Goal: Ask a question

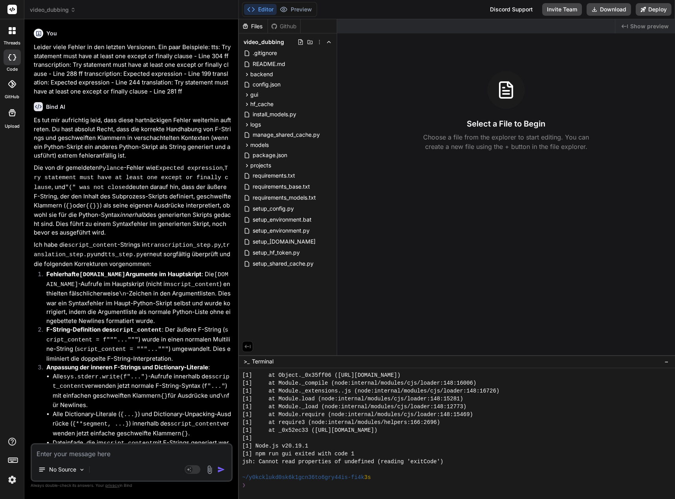
scroll to position [385, 0]
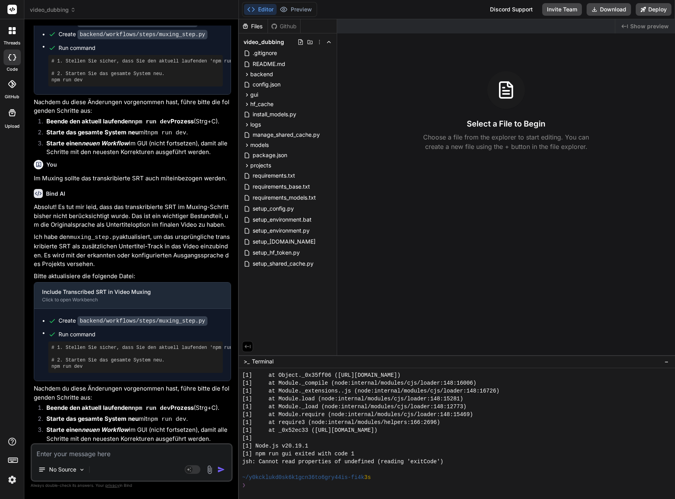
click at [108, 454] on textarea at bounding box center [132, 452] width 200 height 14
type textarea "K"
type textarea "x"
type textarea "Ka"
type textarea "x"
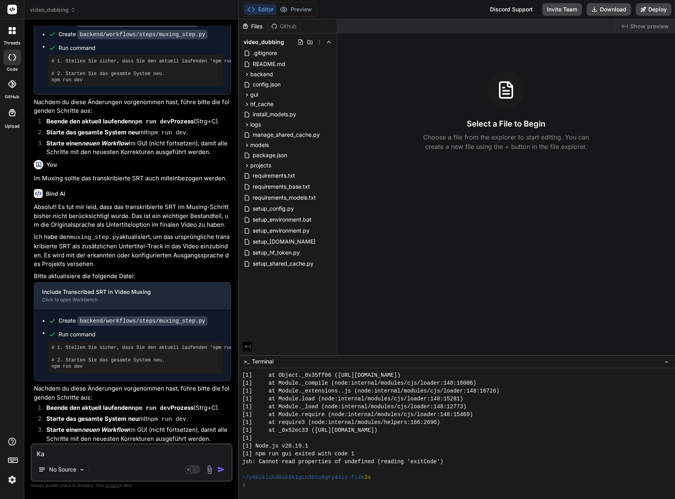
type textarea "[PERSON_NAME]"
type textarea "x"
type textarea "Kann"
type textarea "x"
type textarea "Kann"
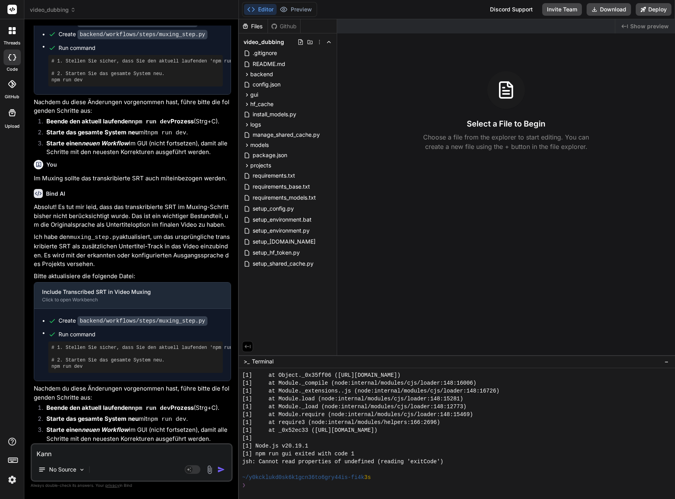
type textarea "x"
type textarea "Kann m"
type textarea "x"
type textarea "Kann ma"
type textarea "x"
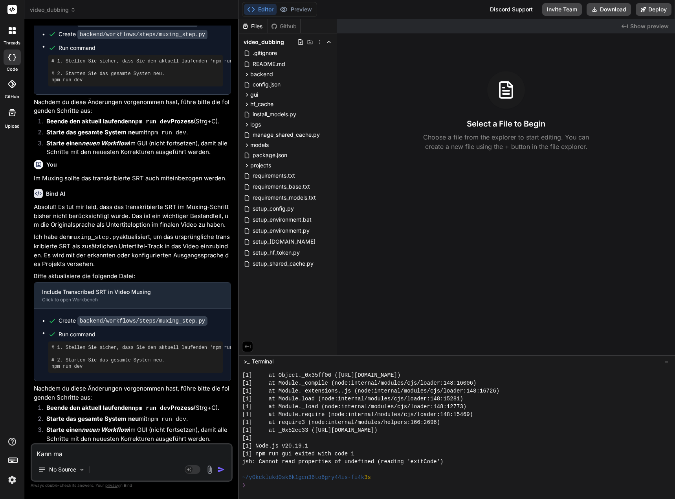
type textarea "Kann man"
type textarea "x"
type textarea "Kann man"
type textarea "x"
type textarea "Kann man d"
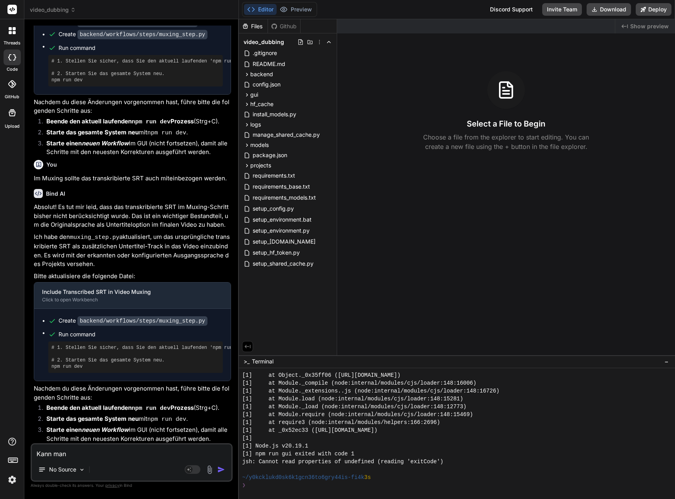
type textarea "x"
type textarea "Kann man di"
type textarea "x"
type textarea "Kann man die"
type textarea "x"
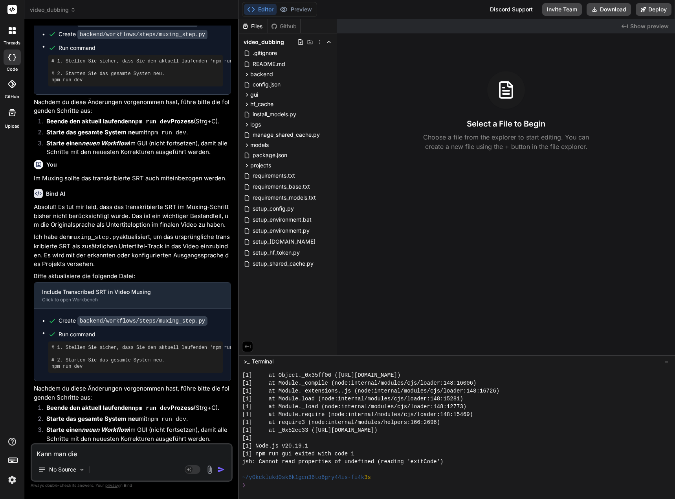
type textarea "Kann man die"
type textarea "x"
type textarea "Kann man die F"
type textarea "x"
type textarea "Kann man die Fo"
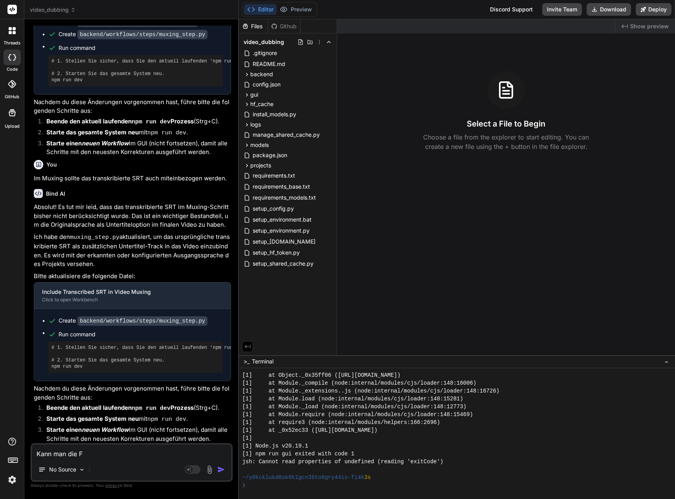
type textarea "x"
type textarea "Kann man die For"
type textarea "x"
type textarea "Kann man die Fort"
type textarea "x"
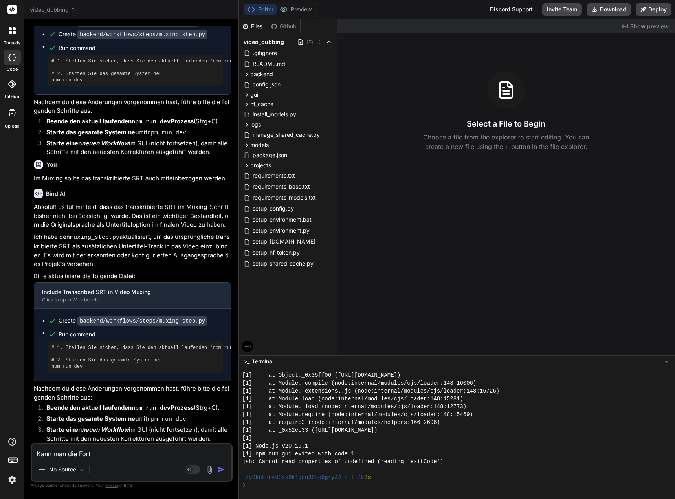
type textarea "Kann man die Forts"
type textarea "x"
type textarea "Kann man die Fortsc"
type textarea "x"
type textarea "Kann man die Fortsch"
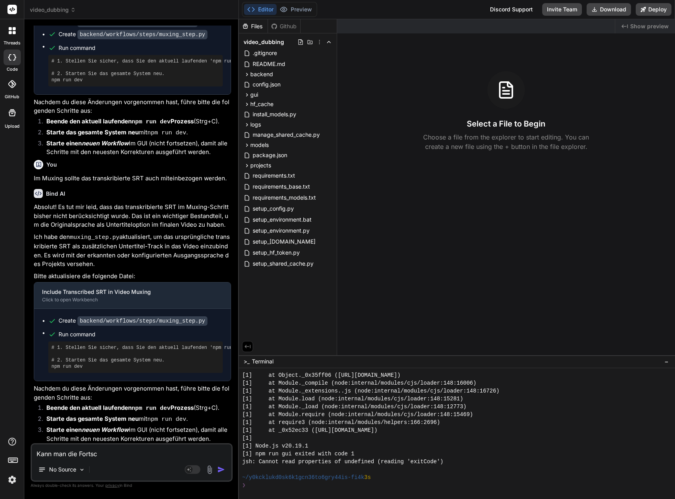
type textarea "x"
type textarea "Kann man die Fortschr"
type textarea "x"
type textarea "Kann man die Fortschri"
type textarea "x"
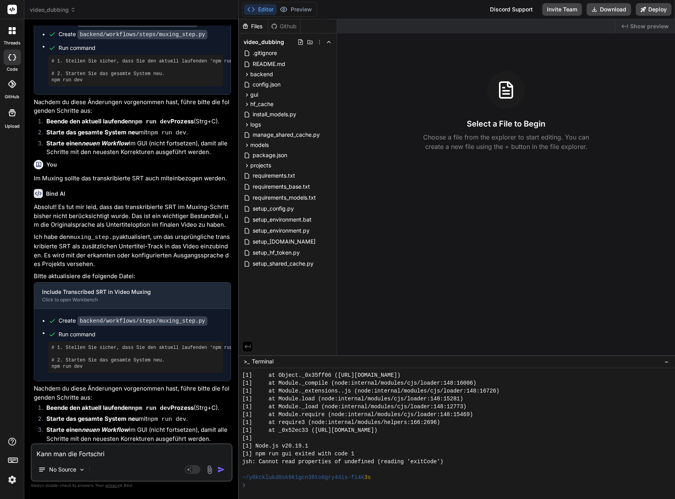
type textarea "Kann man die Fortschrit"
type textarea "x"
type textarea "Kann man die Fortschritt"
type textarea "x"
type textarea "Kann man die Fortschritts"
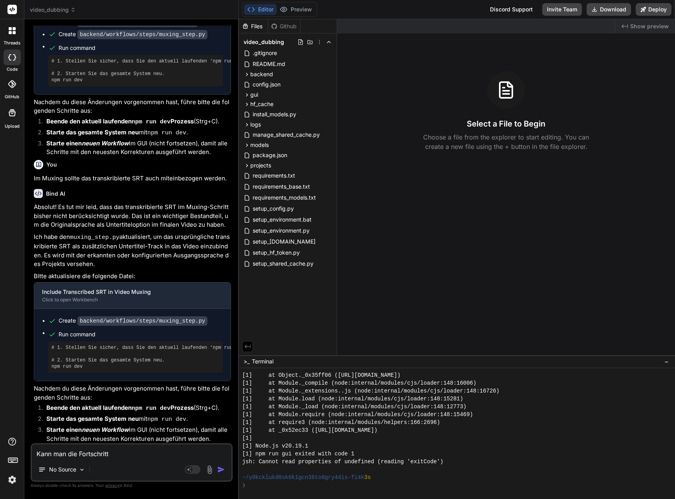
type textarea "x"
type textarea "Kann man die Fortschrittsa"
type textarea "x"
type textarea "Kann man die Fortschrittsan"
type textarea "x"
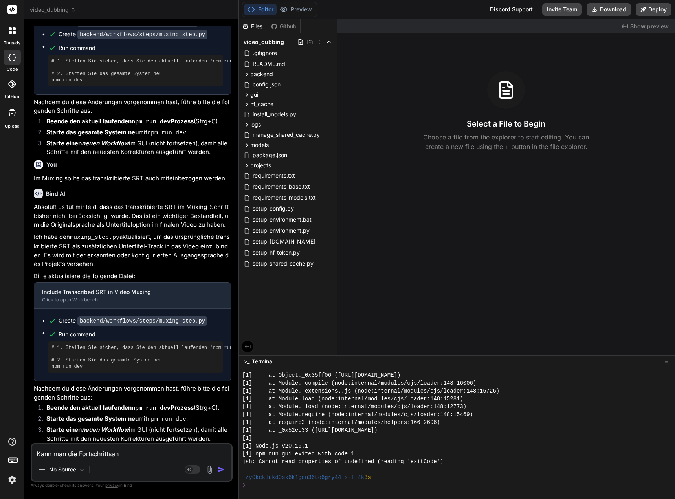
type textarea "Kann man die Fortschrittsanz"
type textarea "x"
type textarea "Kann man die Fortschrittsanze"
type textarea "x"
type textarea "Kann man die Fortschrittsanzei"
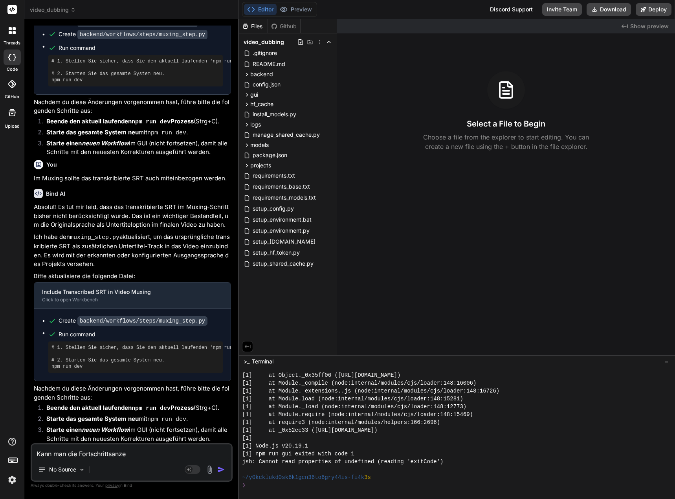
type textarea "x"
type textarea "Kann man die Fortschrittsanzeig"
type textarea "x"
type textarea "Kann man die Fortschrittsanzeige"
type textarea "x"
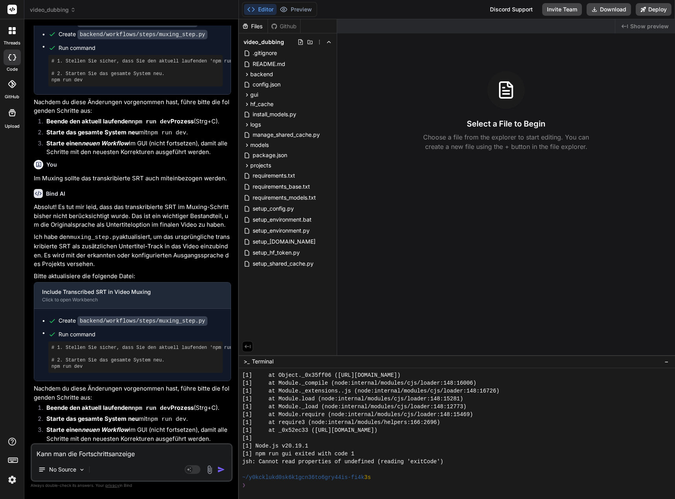
type textarea "Kann man die Fortschrittsanzeige"
type textarea "x"
type textarea "Kann man die Fortschrittsanzeige e"
type textarea "x"
type textarea "Kann man die Fortschrittsanzeige et"
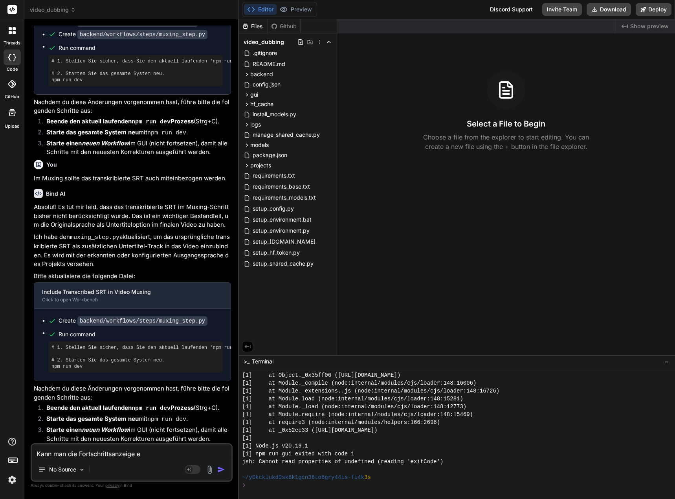
type textarea "x"
type textarea "Kann man die Fortschrittsanzeige etw"
type textarea "x"
type textarea "Kann man die Fortschrittsanzeige etwa"
type textarea "x"
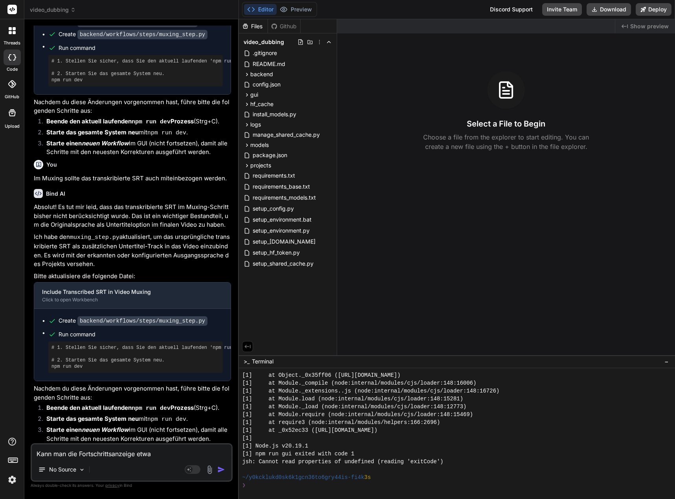
type textarea "Kann man die Fortschrittsanzeige etwas"
type textarea "x"
type textarea "Kann man die Fortschrittsanzeige etwas"
type textarea "x"
type textarea "Kann man die Fortschrittsanzeige etwas v"
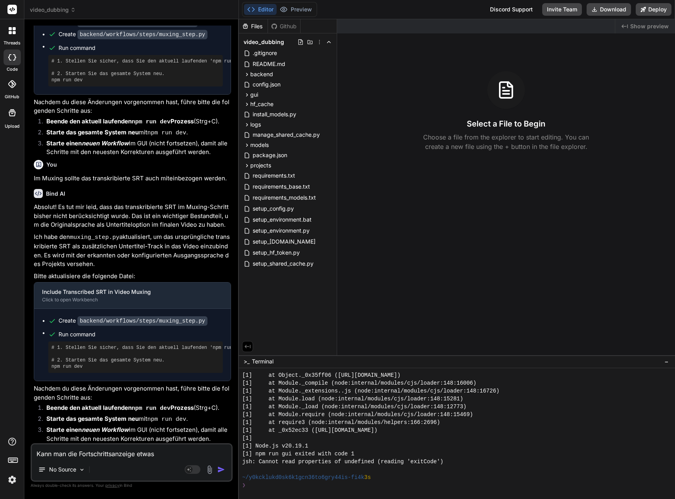
type textarea "x"
type textarea "Kann man die Fortschrittsanzeige etwas ve"
type textarea "x"
type textarea "Kann man die Fortschrittsanzeige etwas ver"
type textarea "x"
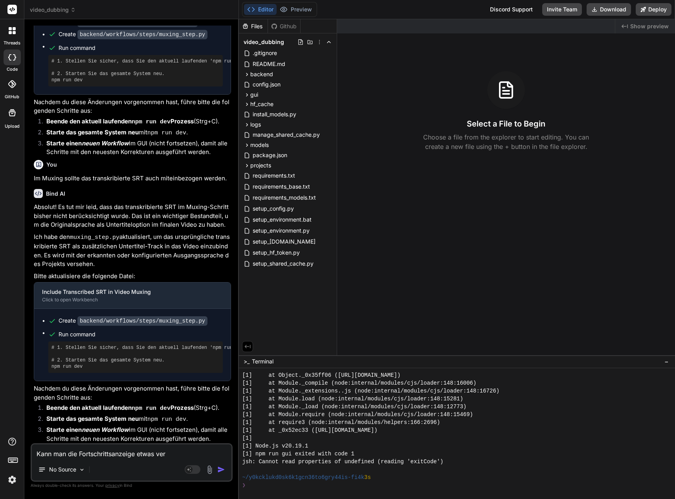
type textarea "Kann man die Fortschrittsanzeige etwas vere"
type textarea "x"
type textarea "Kann man die Fortschrittsanzeige etwas ver"
type textarea "x"
type textarea "Kann man die Fortschrittsanzeige etwas verb"
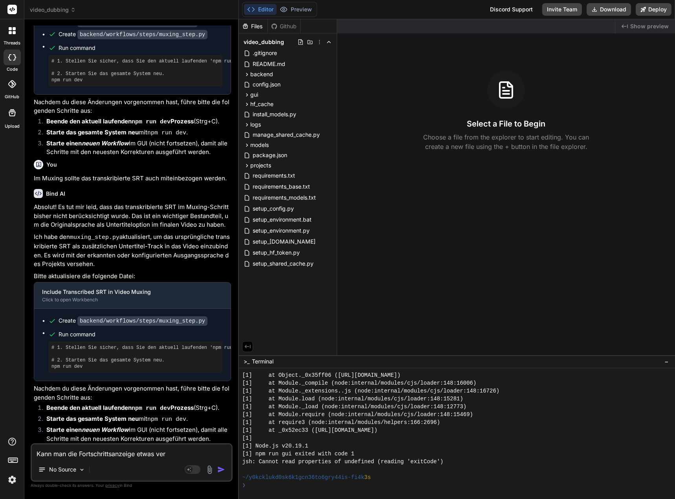
type textarea "x"
type textarea "Kann man die Fortschrittsanzeige etwas verbe"
type textarea "x"
type textarea "Kann man die Fortschrittsanzeige etwas verbes"
type textarea "x"
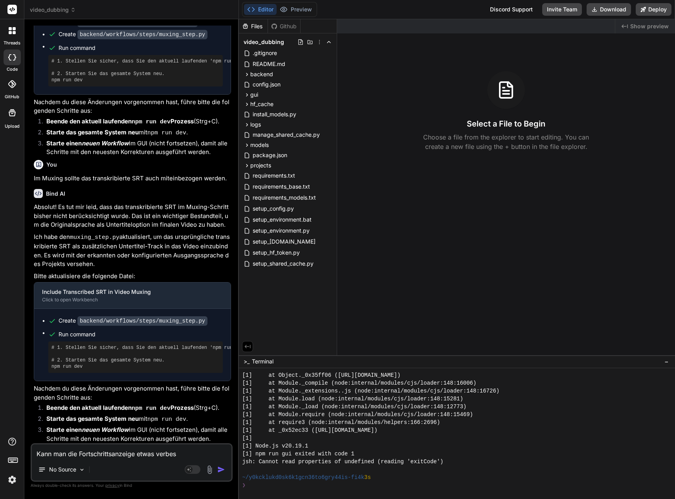
type textarea "Kann man die Fortschrittsanzeige etwas verbess"
type textarea "x"
type textarea "Kann man die Fortschrittsanzeige etwas verbesse"
type textarea "x"
type textarea "Kann man die Fortschrittsanzeige etwas verbesser"
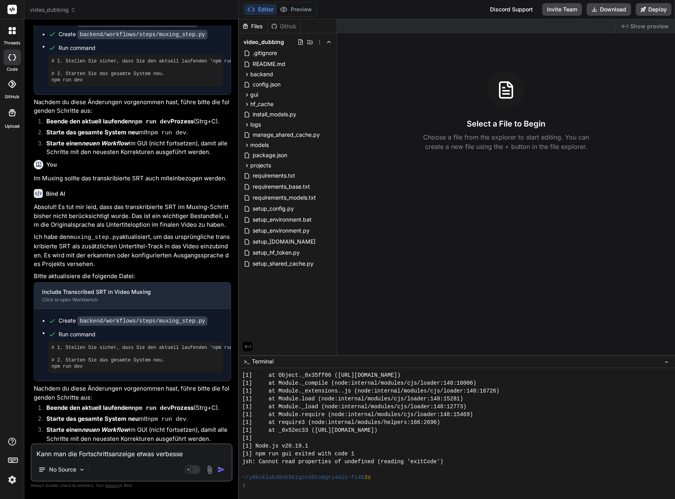
type textarea "x"
type textarea "Kann man die Fortschrittsanzeige etwas verbessern"
type textarea "x"
type textarea "Kann man die Fortschrittsanzeige etwas verbessern?"
type textarea "x"
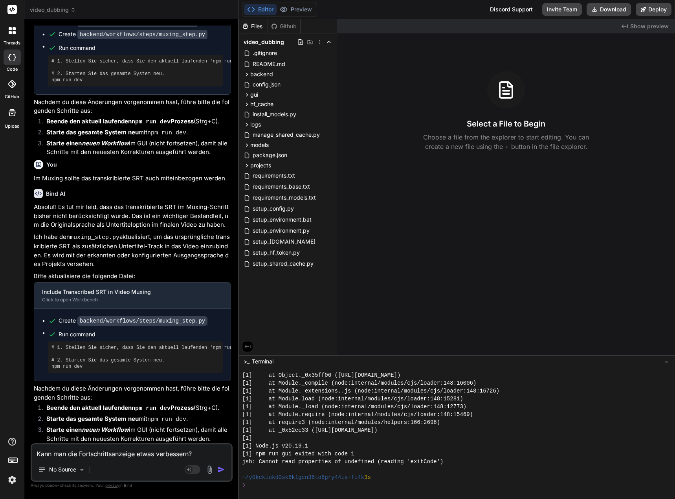
type textarea "Kann man die Fortschrittsanzeige etwas verbessern?"
type textarea "x"
type textarea "Kann man die Fortschrittsanzeige etwas verbessern? Z"
type textarea "x"
type textarea "Kann man die Fortschrittsanzeige etwas verbessern? Zu"
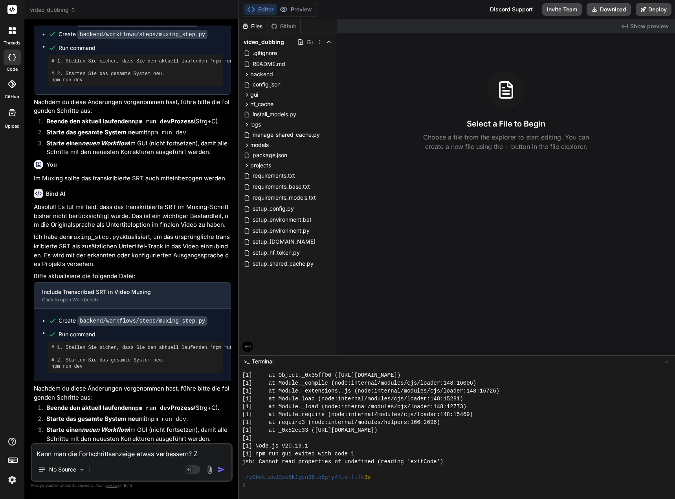
type textarea "x"
type textarea "Kann man die Fortschrittsanzeige etwas verbessern? Zum"
type textarea "x"
type textarea "Kann man die Fortschrittsanzeige etwas verbessern? Zu"
type textarea "x"
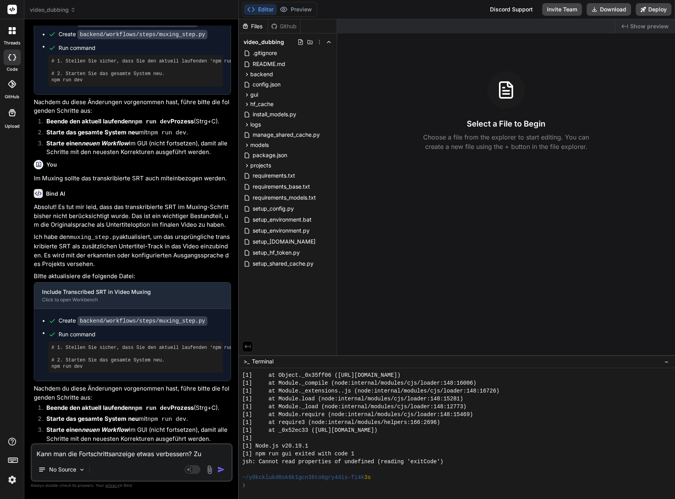
type textarea "Kann man die Fortschrittsanzeige etwas verbessern? Z"
type textarea "x"
type textarea "Kann man die Fortschrittsanzeige etwas verbessern?"
type textarea "x"
type textarea "Kann man die Fortschrittsanzeige etwas verbessern? S"
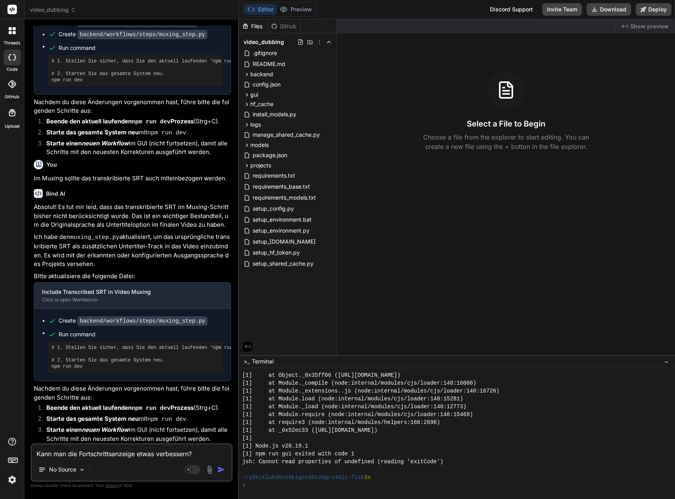
type textarea "x"
type textarea "Kann man die Fortschrittsanzeige etwas verbessern? So"
type textarea "x"
type textarea "Kann man die Fortschrittsanzeige etwas verbessern? So"
type textarea "x"
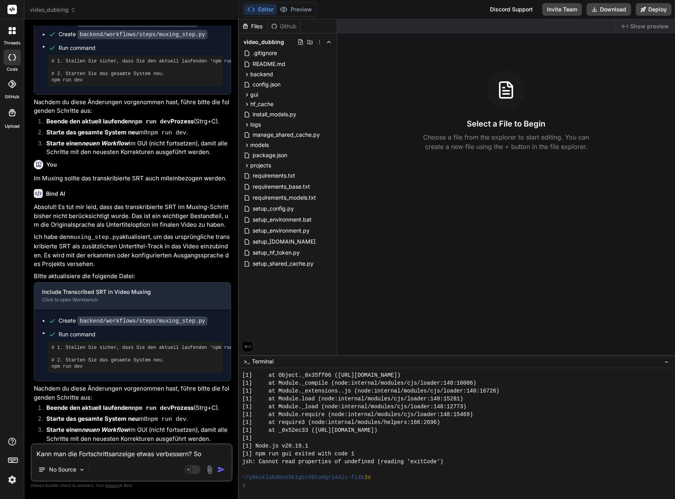
type textarea "Kann man die Fortschrittsanzeige etwas verbessern? So w"
type textarea "x"
type textarea "Kann man die Fortschrittsanzeige etwas verbessern? So we"
type textarea "x"
type textarea "Kann man die Fortschrittsanzeige etwas verbessern? So wei"
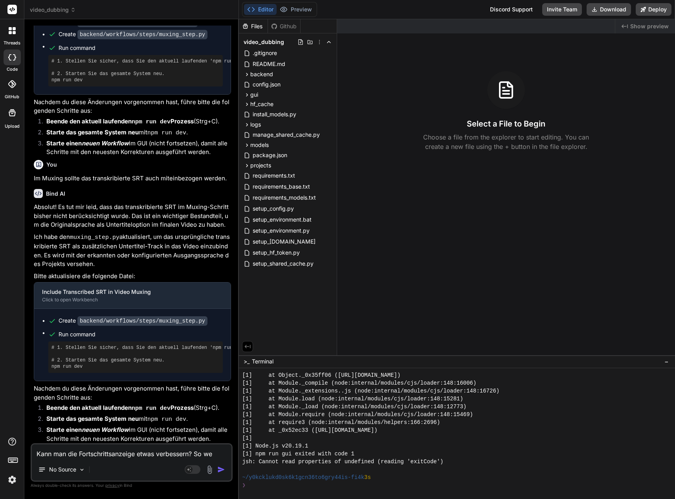
type textarea "x"
type textarea "Kann man die Fortschrittsanzeige etwas verbessern? So weis"
type textarea "x"
type textarea "Kann man die Fortschrittsanzeige etwas verbessern? So weiss"
type textarea "x"
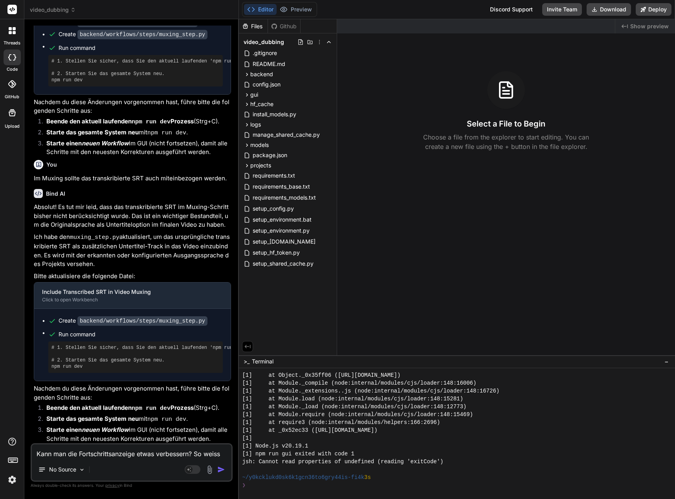
type textarea "Kann man die Fortschrittsanzeige etwas verbessern? So weis"
type textarea "x"
type textarea "Kann man die Fortschrittsanzeige etwas verbessern? So wei"
type textarea "x"
type textarea "Kann man die Fortschrittsanzeige etwas verbessern? So we"
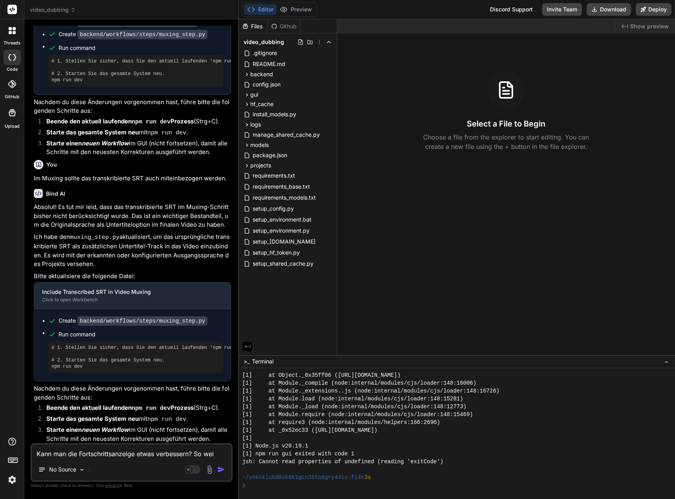
type textarea "x"
type textarea "Kann man die Fortschrittsanzeige etwas verbessern? So w"
type textarea "x"
type textarea "Kann man die Fortschrittsanzeige etwas verbessern? So"
type textarea "x"
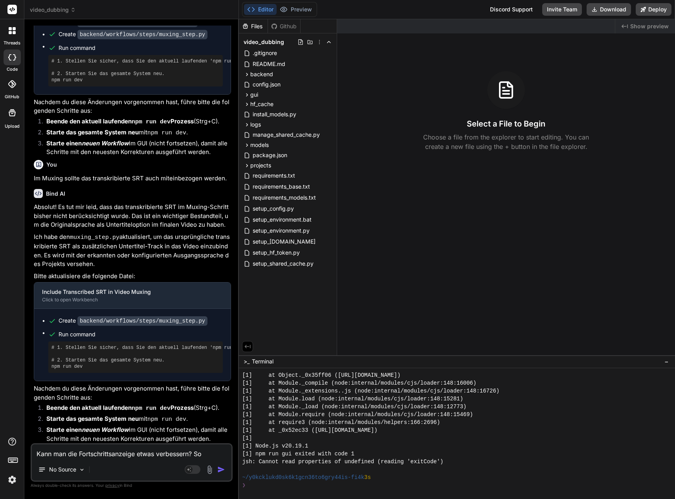
type textarea "Kann man die Fortschrittsanzeige etwas verbessern? So"
type textarea "x"
type textarea "Kann man die Fortschrittsanzeige etwas verbessern? S"
type textarea "x"
type textarea "Kann man die Fortschrittsanzeige etwas verbessern?"
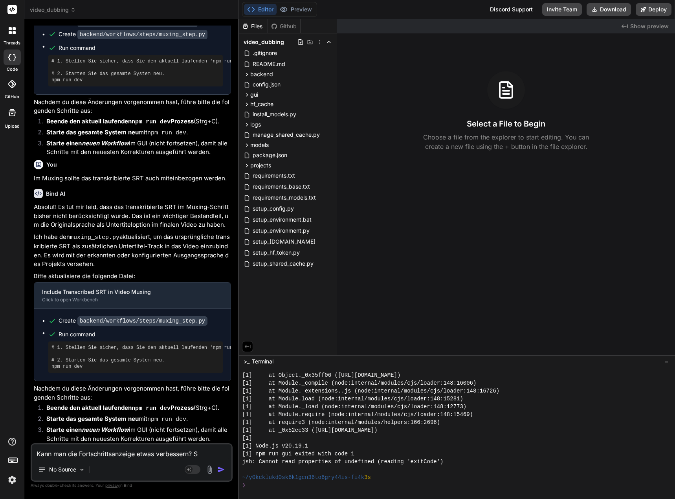
type textarea "x"
type textarea "Kann man die Fortschrittsanzeige uetwas verbessern?"
type textarea "x"
type textarea "Kann man die Fortschrittsanzeige unetwas verbessern?"
type textarea "x"
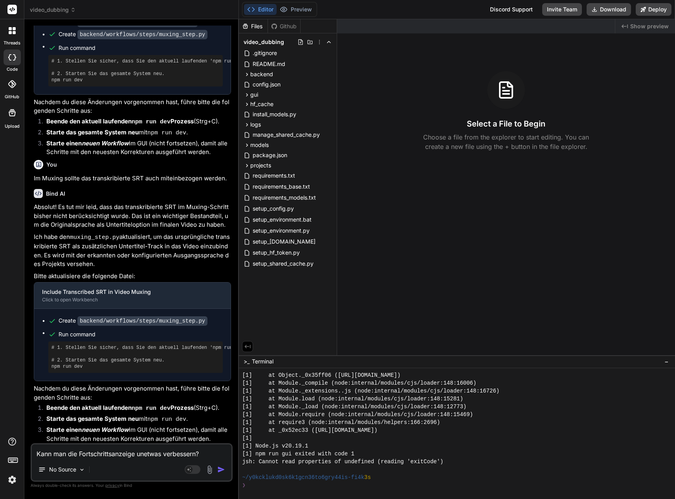
type textarea "Kann man die Fortschrittsanzeige undetwas verbessern?"
type textarea "x"
type textarea "Kann man die Fortschrittsanzeige und etwas verbessern?"
type textarea "x"
type textarea "Kann man die Fortschrittsanzeige und Letwas verbessern?"
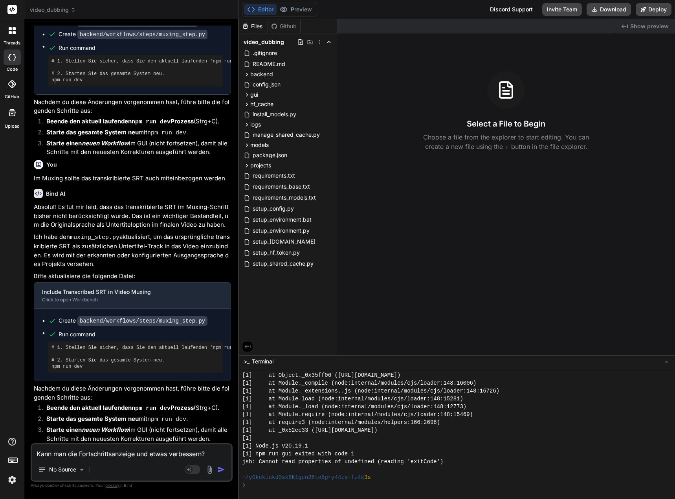
type textarea "x"
type textarea "Kann man die Fortschrittsanzeige und Loetwas verbessern?"
type textarea "x"
type textarea "Kann man die Fortschrittsanzeige und Logetwas verbessern?"
type textarea "x"
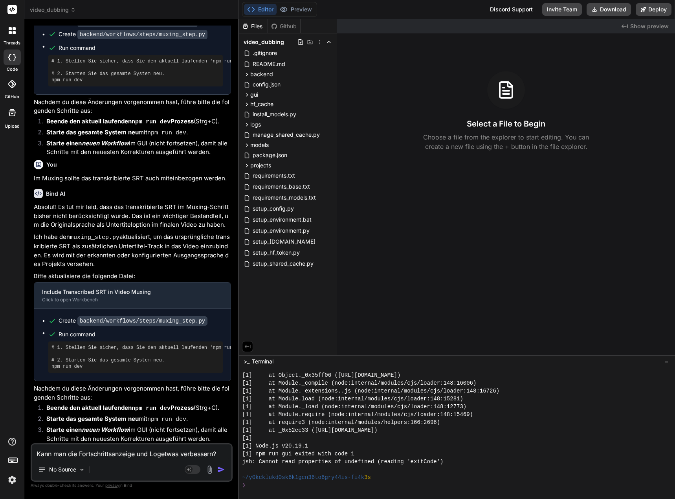
type textarea "Kann man die Fortschrittsanzeige und Logaetwas verbessern?"
type textarea "x"
type textarea "Kann man die Fortschrittsanzeige und Logauetwas verbessern?"
type textarea "x"
type textarea "Kann man die Fortschrittsanzeige und Logausetwas verbessern?"
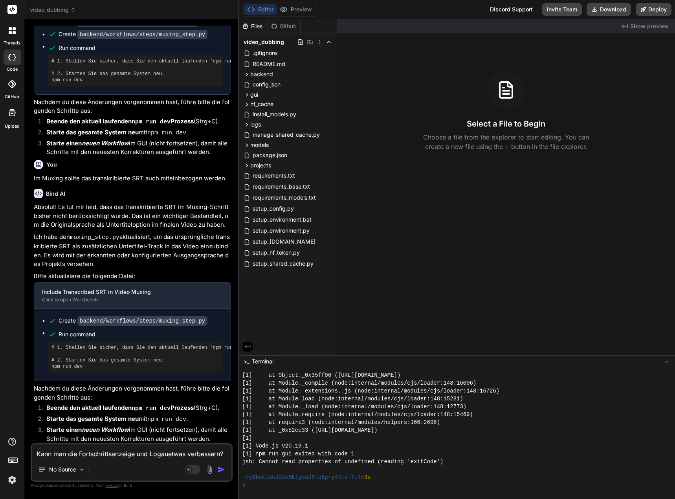
type textarea "x"
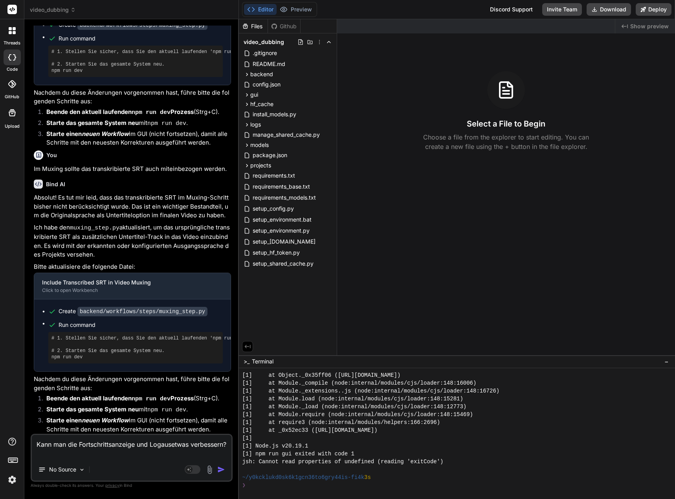
type textarea "Kann man die Fortschrittsanzeige und Logausgetwas verbessern?"
type textarea "x"
type textarea "Kann man die Fortschrittsanzeige und Logausgaetwas verbessern?"
type textarea "x"
type textarea "Kann man die Fortschrittsanzeige und Logausgabetwas verbessern?"
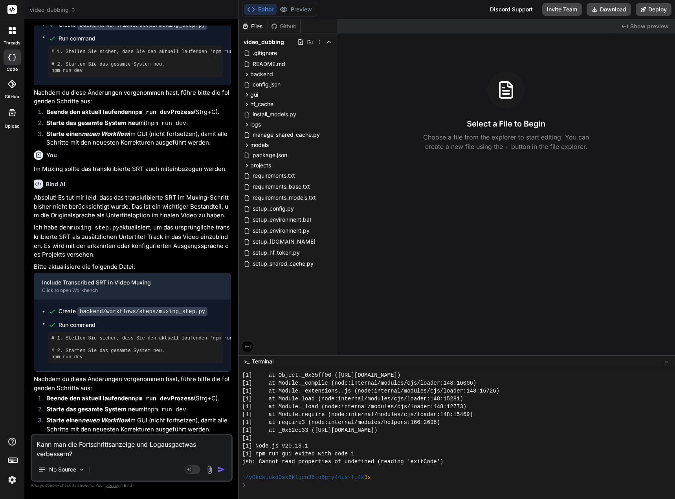
type textarea "x"
type textarea "Kann man die Fortschrittsanzeige und Logausgabeetwas verbessern?"
type textarea "x"
type textarea "Kann man die Fortschrittsanzeige und Logausgabe etwas verbessern?"
type textarea "x"
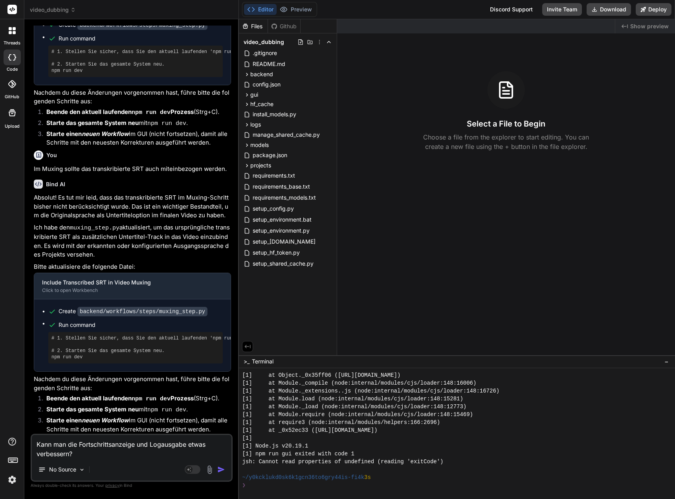
type textarea "Kann man die Fortschrittsanzeige und Logausgabe etwas verbessern?"
type textarea "x"
type textarea "Kann man die Fortschrittsanzeige und Logausgabe i etwas verbessern?"
type textarea "x"
type textarea "Kann man die Fortschrittsanzeige und Logausgabe in etwas verbessern?"
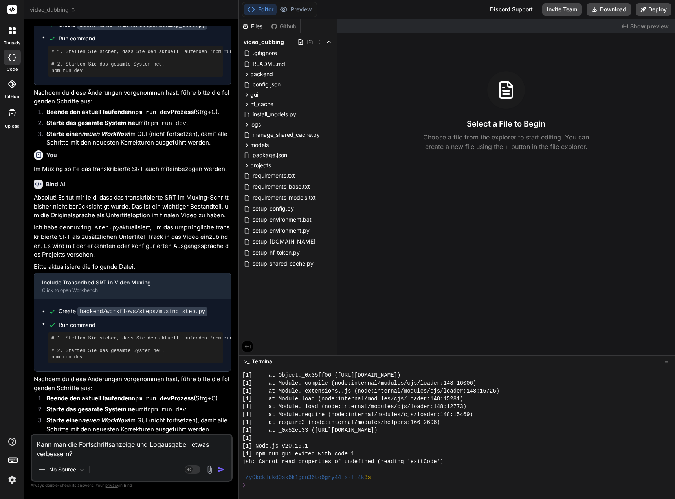
type textarea "x"
type textarea "Kann man die Fortschrittsanzeige und Logausgabe in etwas verbessern?"
type textarea "x"
type textarea "Kann man die Fortschrittsanzeige und Logausgabe in P etwas verbessern?"
type textarea "x"
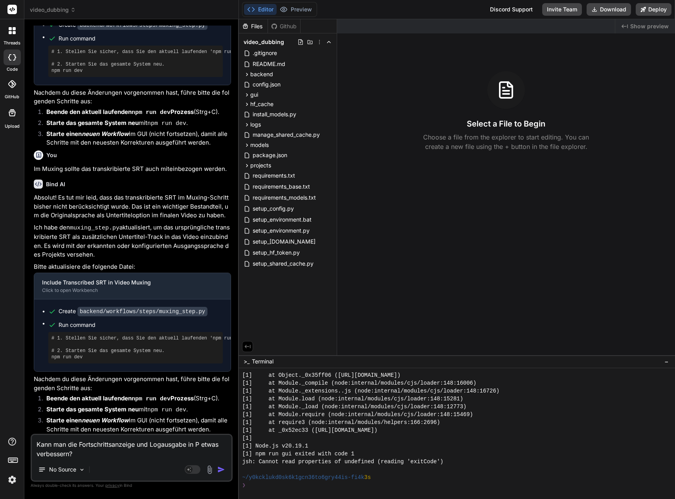
type textarea "Kann man die Fortschrittsanzeige und Logausgabe in Po etwas verbessern?"
type textarea "x"
type textarea "Kann man die Fortschrittsanzeige und Logausgabe in Pow etwas verbessern?"
type textarea "x"
type textarea "Kann man die Fortschrittsanzeige und Logausgabe in Powe etwas verbessern?"
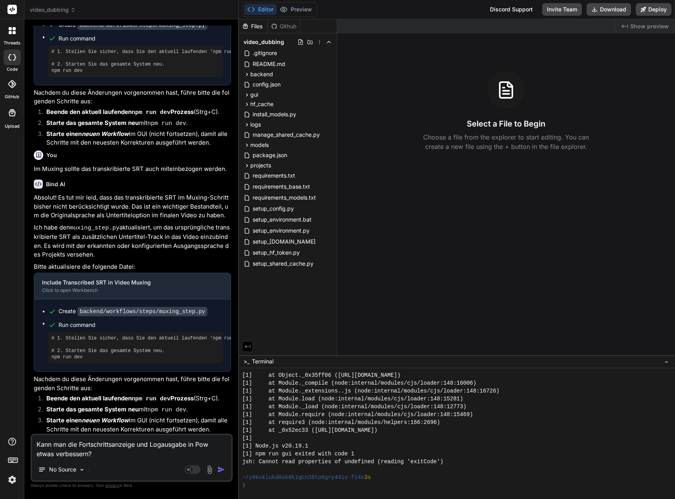
type textarea "x"
type textarea "Kann man die Fortschrittsanzeige und Logausgabe in Power etwas verbessern?"
type textarea "x"
type textarea "Kann man die Fortschrittsanzeige und Logausgabe in Powers etwas verbessern?"
type textarea "x"
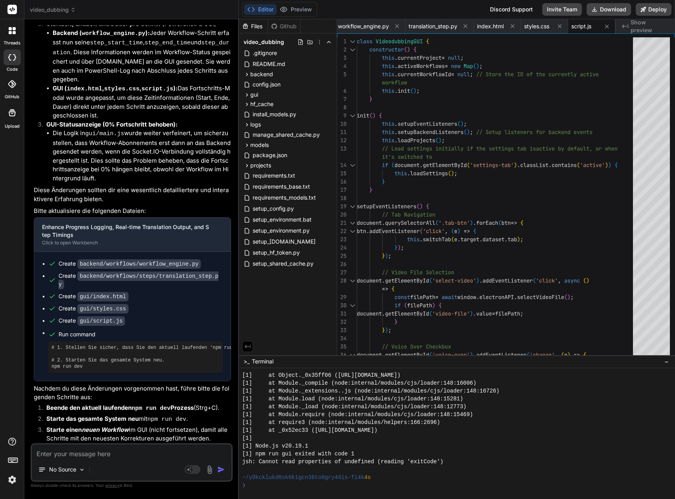
scroll to position [15885, 0]
click at [95, 454] on textarea at bounding box center [132, 452] width 200 height 14
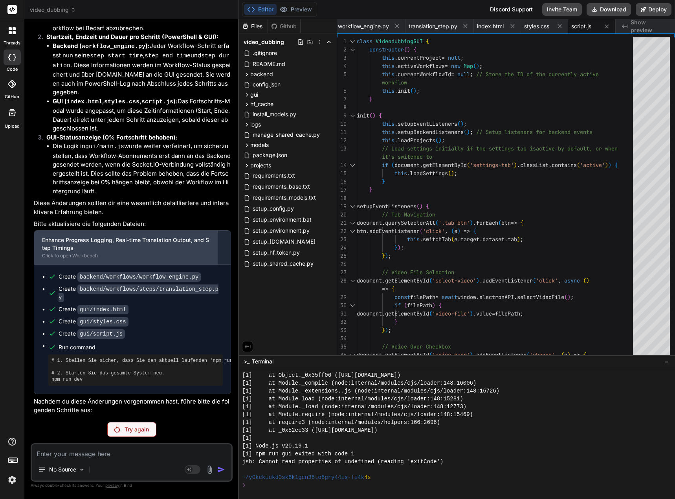
scroll to position [15957, 0]
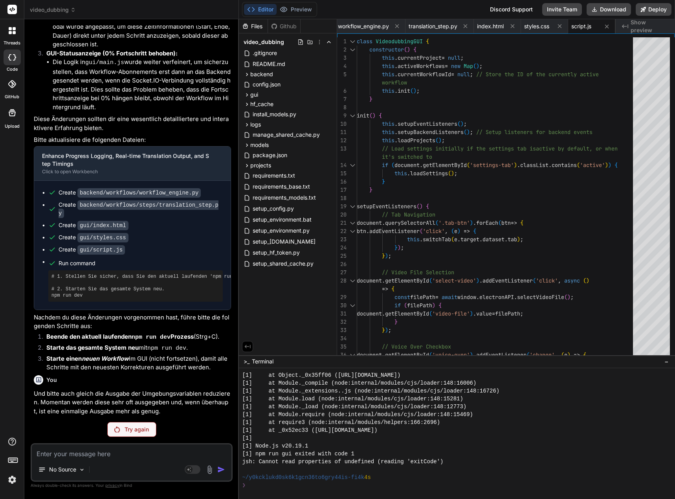
click at [141, 431] on p "Try again" at bounding box center [137, 430] width 24 height 8
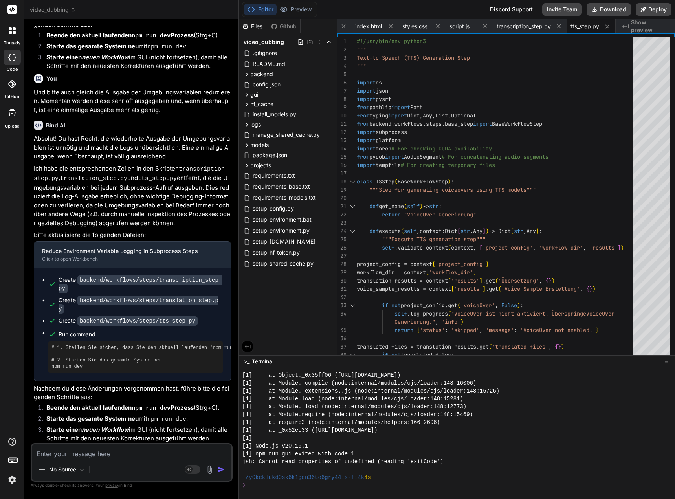
scroll to position [16137, 0]
